Goal: Navigation & Orientation: Go to known website

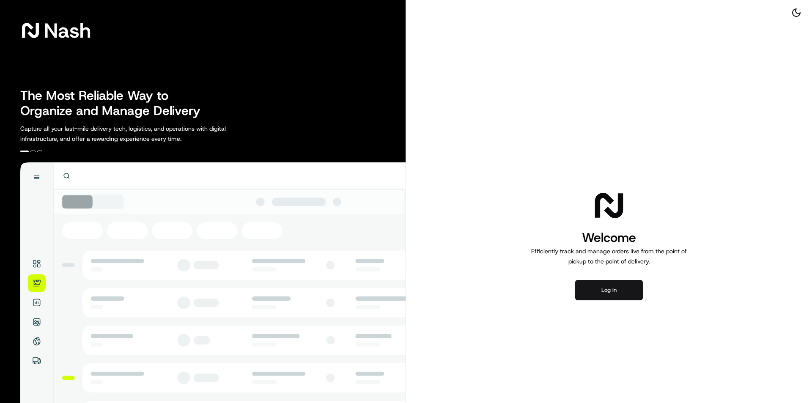
click at [611, 292] on button "Log in" at bounding box center [609, 290] width 68 height 20
